Goal: Task Accomplishment & Management: Use online tool/utility

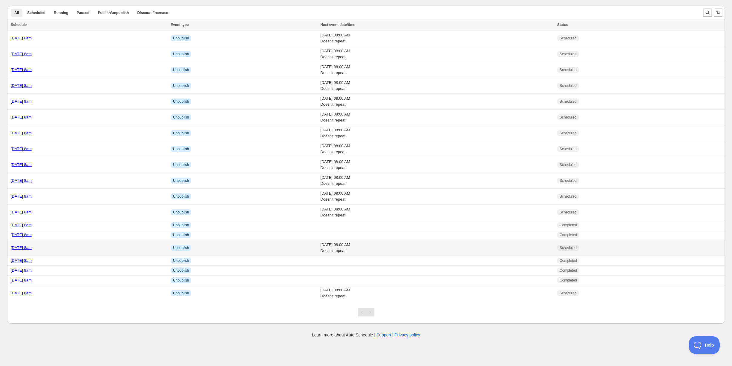
click at [78, 248] on div "[DATE] 8am" at bounding box center [89, 248] width 156 height 6
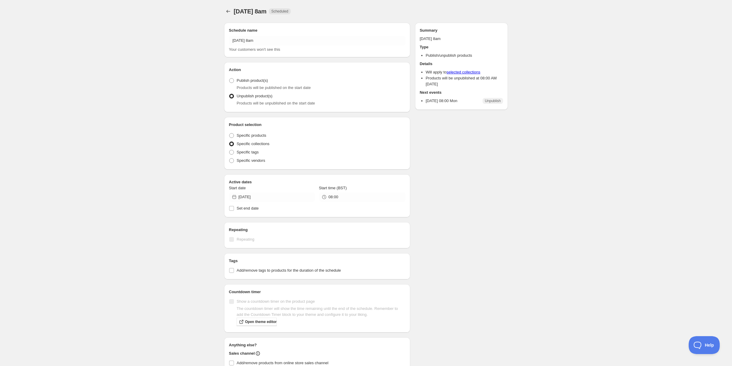
radio input "true"
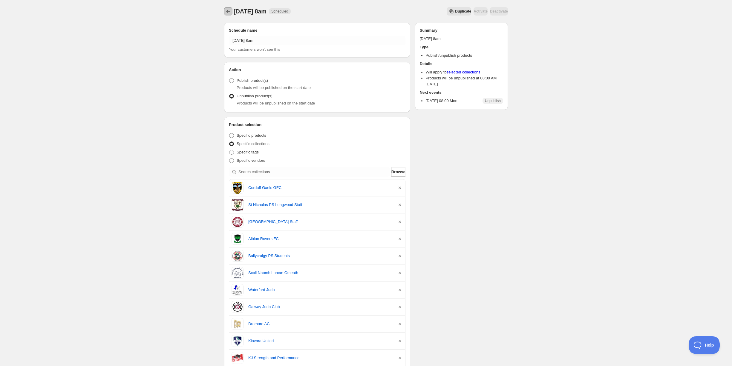
click at [232, 9] on button "Schedules" at bounding box center [228, 11] width 8 height 8
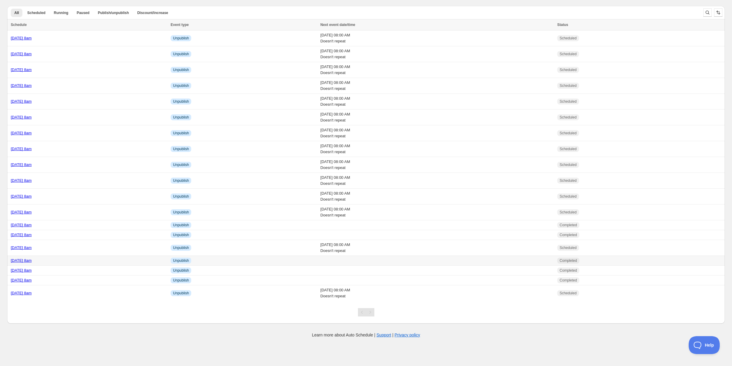
click at [79, 263] on td "[DATE] 8am" at bounding box center [88, 261] width 162 height 10
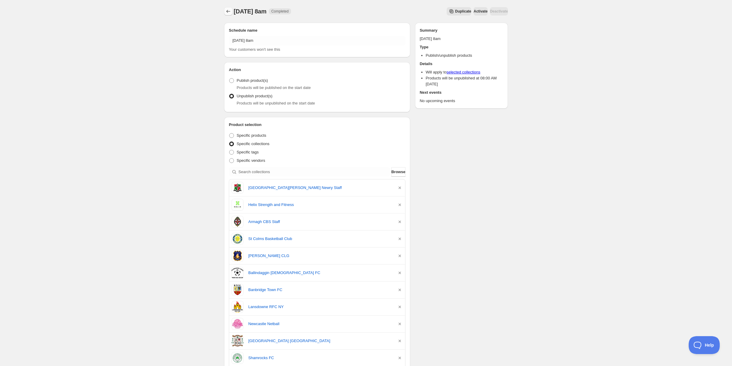
click at [229, 11] on icon "Schedules" at bounding box center [228, 11] width 6 height 6
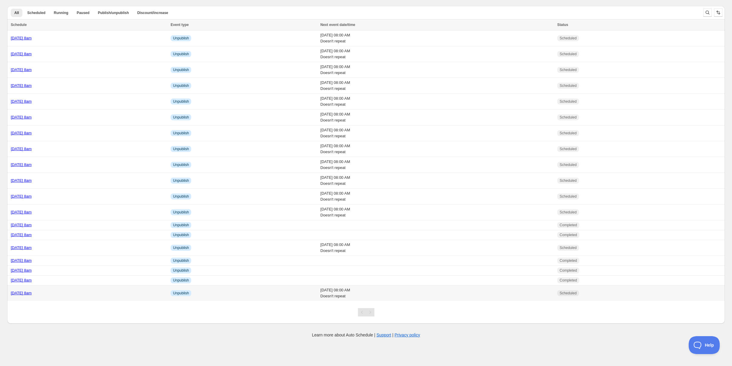
click at [91, 290] on div "[DATE] 8am" at bounding box center [89, 293] width 156 height 6
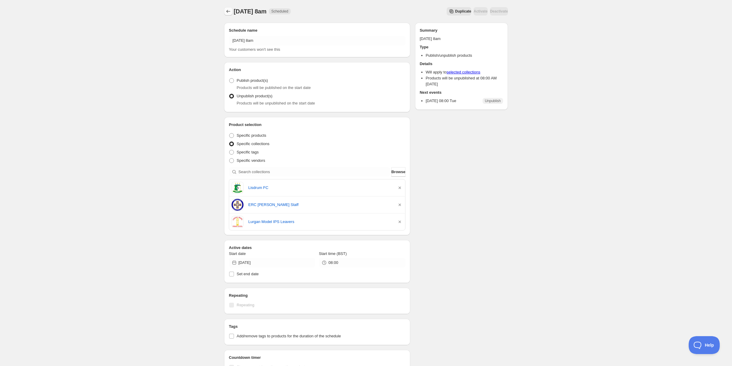
click at [229, 14] on icon "Schedules" at bounding box center [228, 11] width 6 height 6
